Goal: Communication & Community: Answer question/provide support

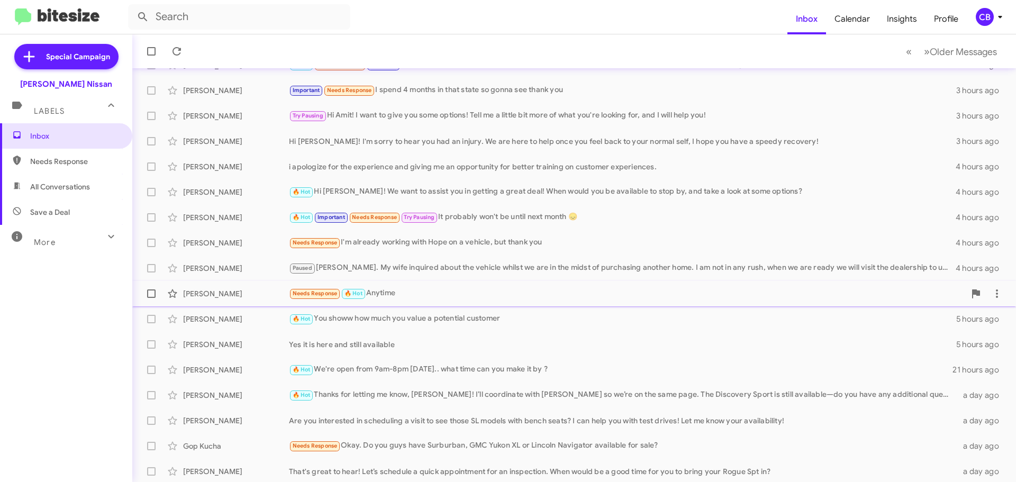
scroll to position [132, 0]
click at [250, 367] on div "Brianna Torres" at bounding box center [236, 367] width 106 height 11
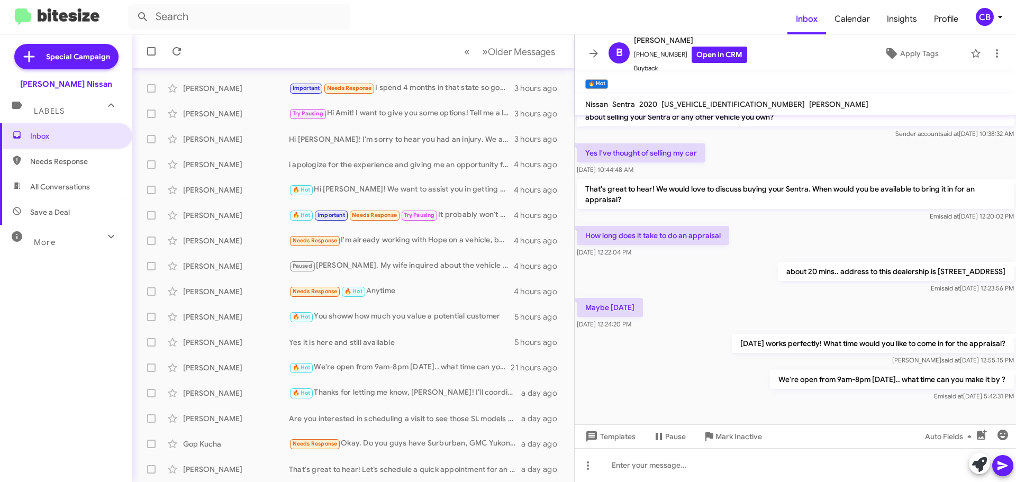
scroll to position [488, 0]
click at [224, 197] on div "Taylor Ponce 🔥 Hot Hi Taylor! We want to assist you in getting a great deal! Wh…" at bounding box center [353, 189] width 425 height 21
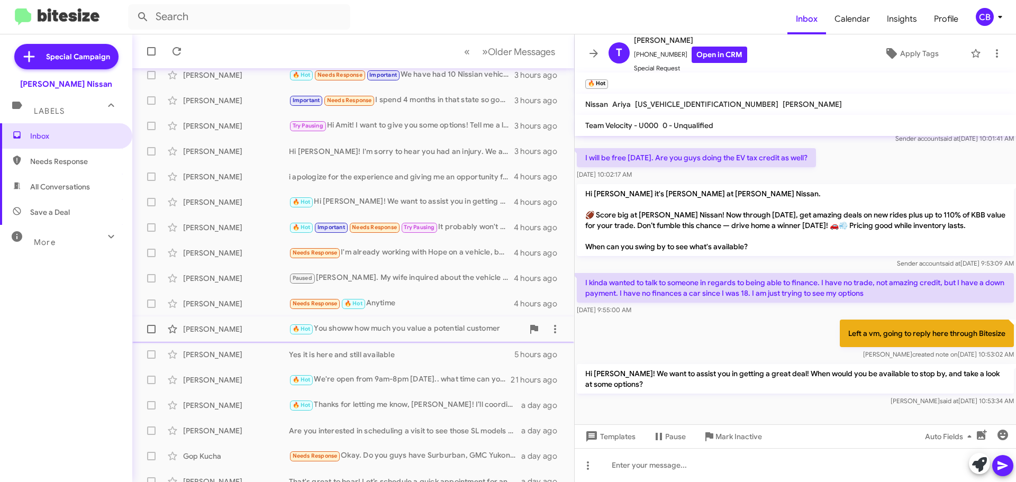
scroll to position [132, 0]
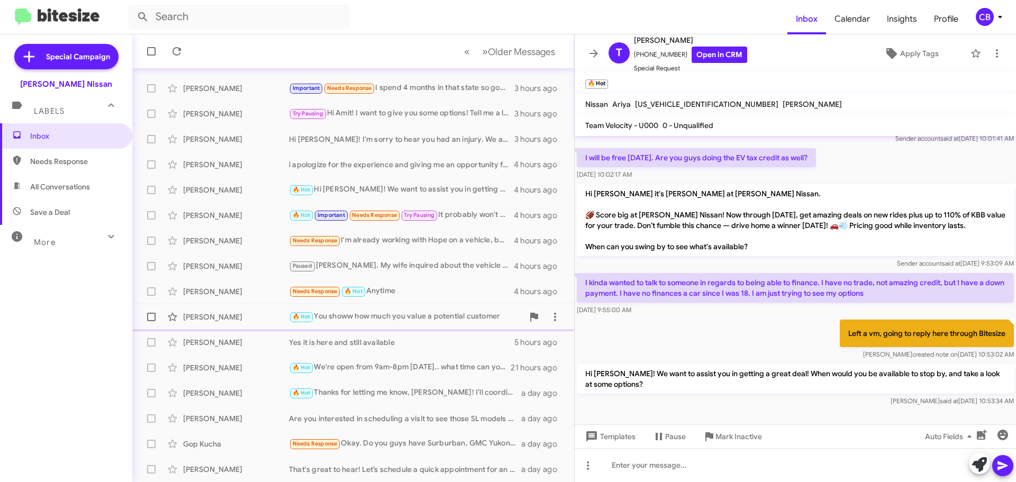
click at [240, 313] on div "Tremell Johnson" at bounding box center [236, 317] width 106 height 11
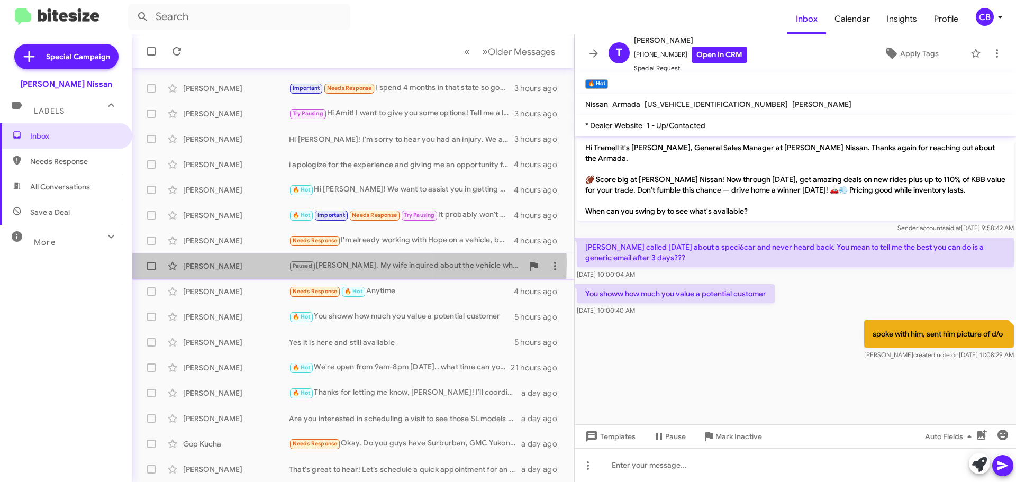
click at [231, 262] on div "William Kellyjones" at bounding box center [236, 266] width 106 height 11
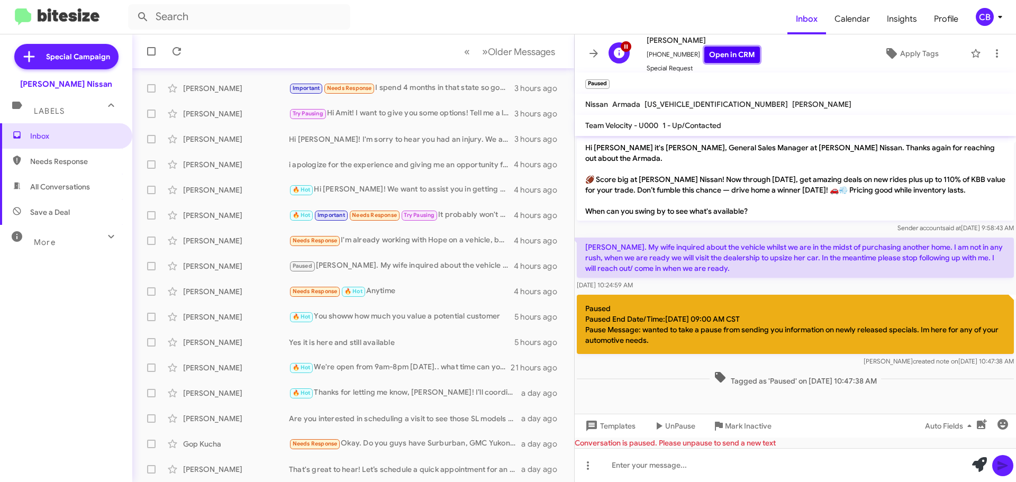
click at [715, 56] on link "Open in CRM" at bounding box center [732, 55] width 56 height 16
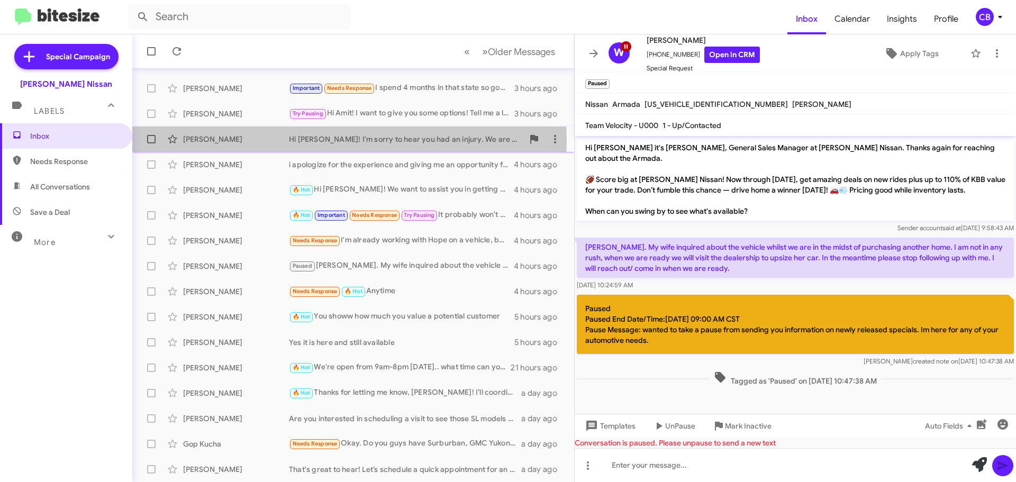
click at [222, 140] on div "Danny Rodosovich" at bounding box center [236, 139] width 106 height 11
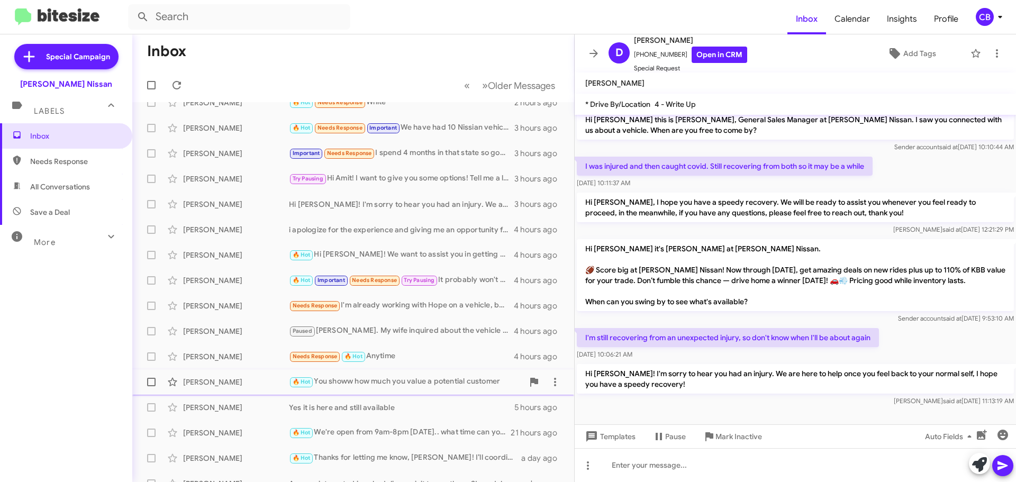
scroll to position [132, 0]
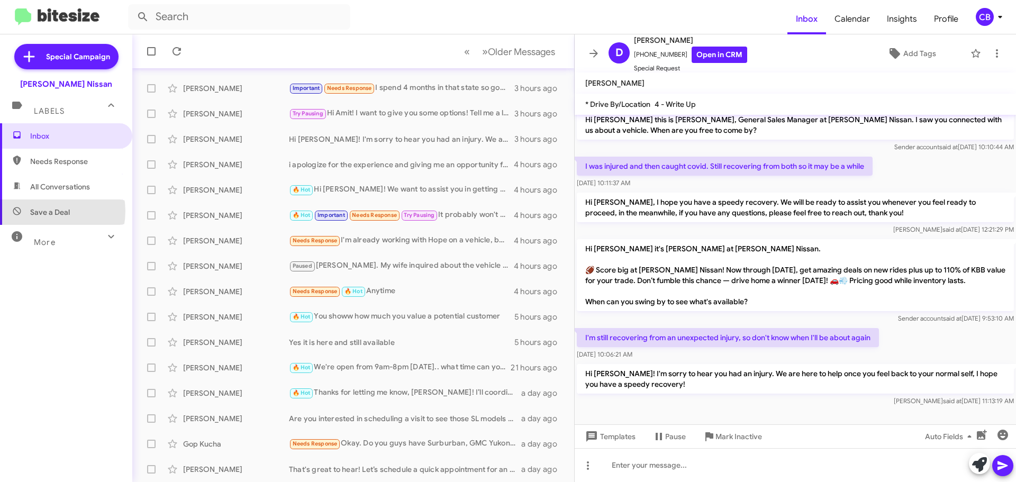
click at [47, 211] on span "Save a Deal" at bounding box center [50, 212] width 40 height 11
type input "in:not-interested"
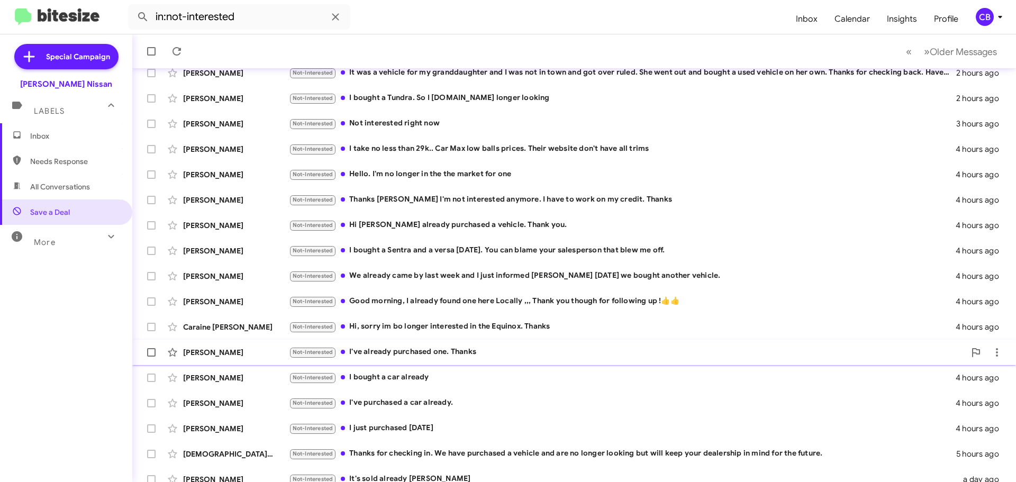
scroll to position [132, 0]
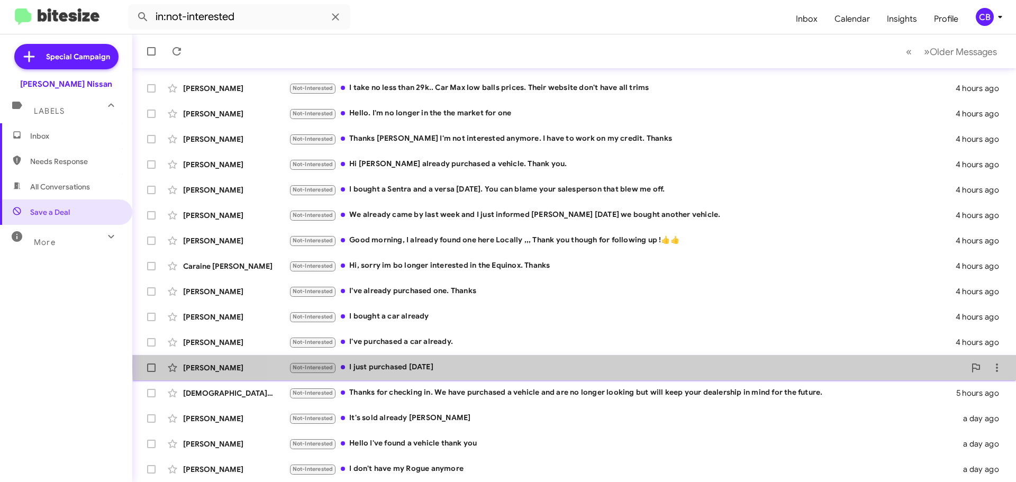
click at [655, 365] on div "Not-Interested I just purchased yesterday" at bounding box center [627, 367] width 676 height 12
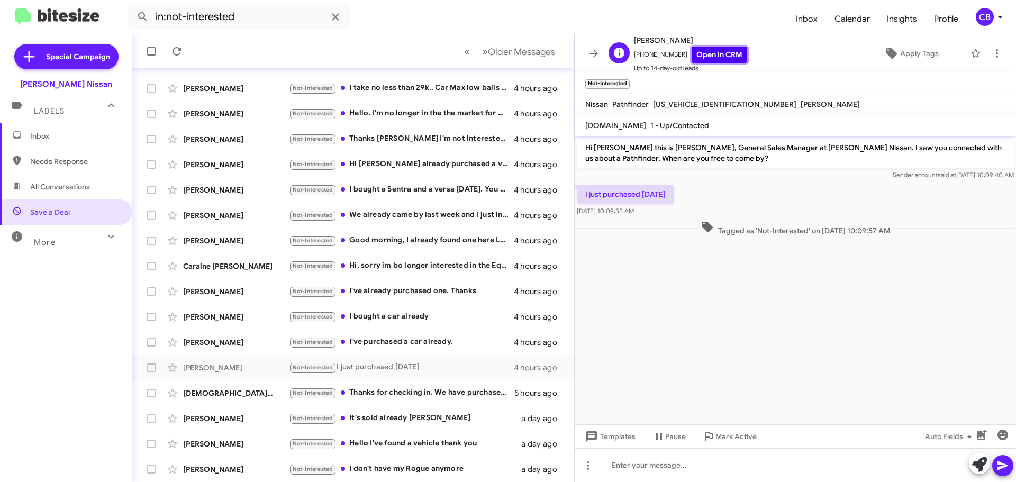
click at [722, 57] on link "Open in CRM" at bounding box center [720, 55] width 56 height 16
